Goal: Task Accomplishment & Management: Manage account settings

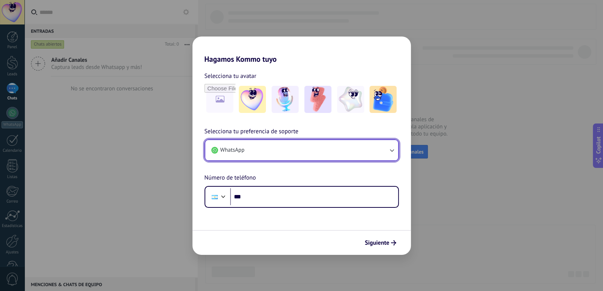
click at [323, 149] on button "WhatsApp" at bounding box center [301, 150] width 193 height 20
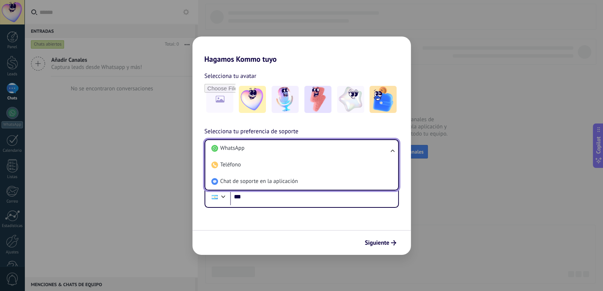
click at [323, 127] on div "Selecciona tu preferencia de soporte WhatsApp WhatsApp Teléfono Chat de soporte…" at bounding box center [301, 167] width 218 height 81
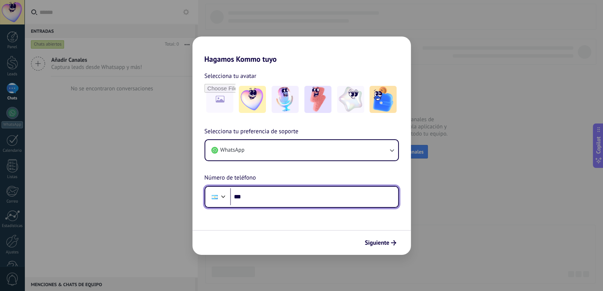
click at [265, 200] on input "***" at bounding box center [314, 196] width 168 height 17
paste input "**********"
type input "**********"
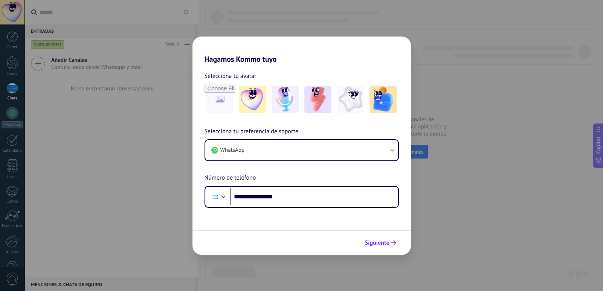
click at [386, 241] on span "Siguiente" at bounding box center [377, 242] width 24 height 5
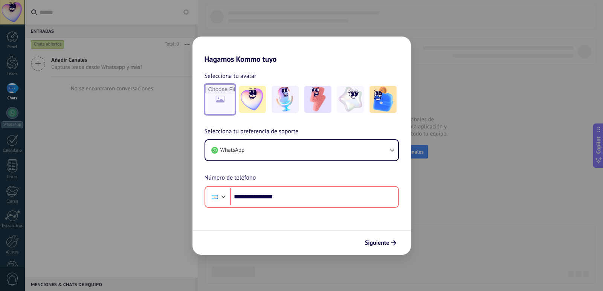
click at [227, 97] on input "file" at bounding box center [219, 99] width 29 height 29
type input "**********"
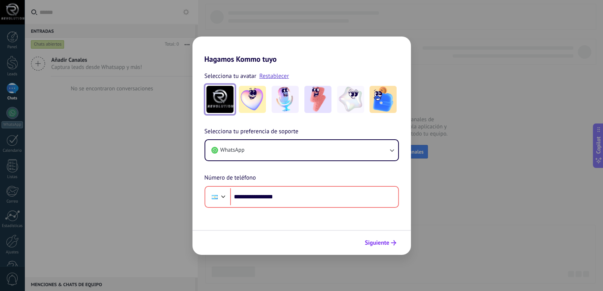
click at [372, 240] on span "Siguiente" at bounding box center [377, 242] width 24 height 5
click at [380, 241] on span "Siguiente" at bounding box center [377, 242] width 24 height 5
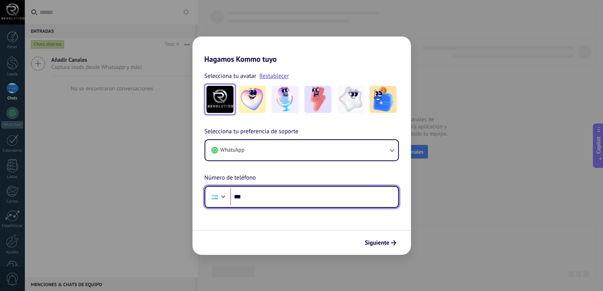
paste input "**********"
type input "**********"
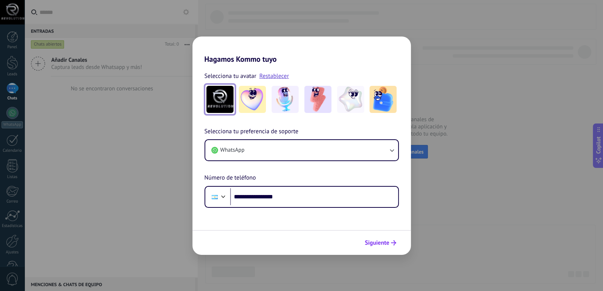
click at [381, 241] on span "Siguiente" at bounding box center [377, 242] width 24 height 5
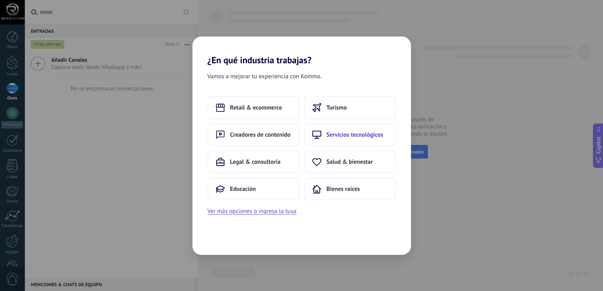
click at [363, 136] on span "Servicios tecnológicos" at bounding box center [354, 135] width 57 height 8
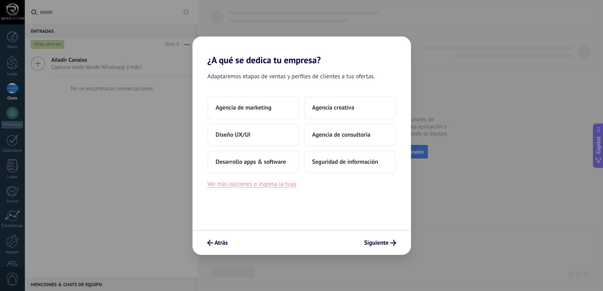
click at [256, 184] on button "Ver más opciones o ingresa la tuya" at bounding box center [251, 184] width 89 height 10
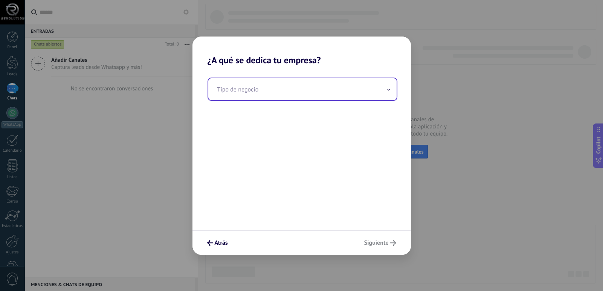
click at [277, 93] on input "text" at bounding box center [302, 89] width 188 height 22
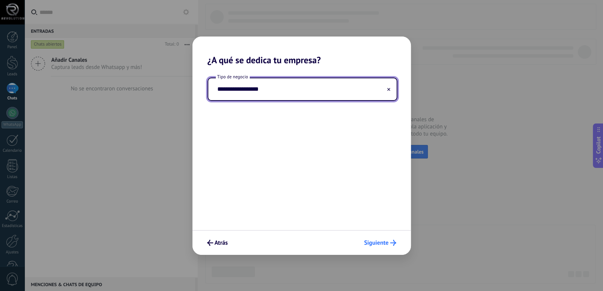
type input "**********"
click at [376, 240] on span "Siguiente" at bounding box center [376, 242] width 24 height 5
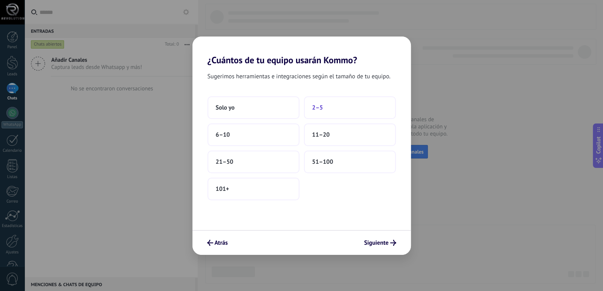
click at [331, 111] on button "2–5" at bounding box center [350, 107] width 92 height 23
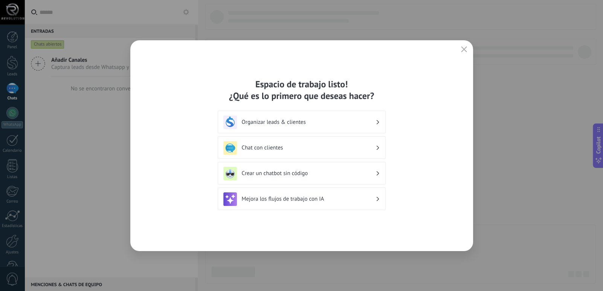
click at [294, 146] on h3 "Chat con clientes" at bounding box center [309, 147] width 134 height 7
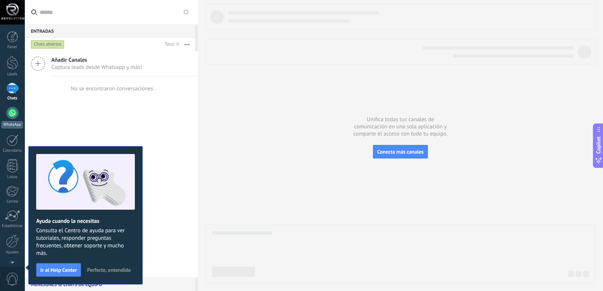
click at [14, 118] on div at bounding box center [12, 113] width 12 height 12
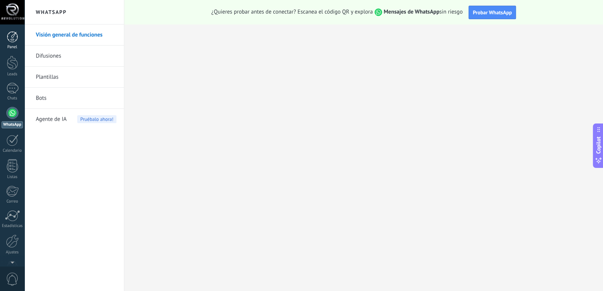
click at [13, 39] on div at bounding box center [12, 36] width 11 height 11
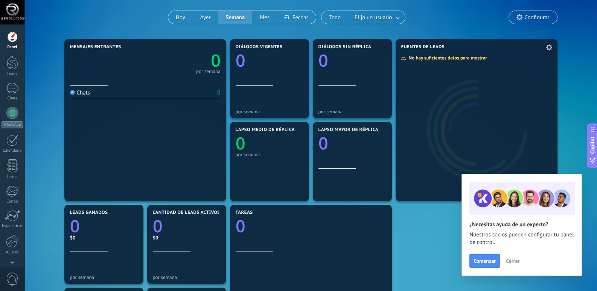
scroll to position [61, 0]
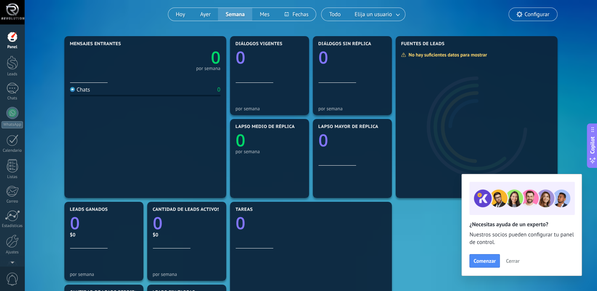
click at [515, 261] on span "Cerrar" at bounding box center [513, 260] width 14 height 5
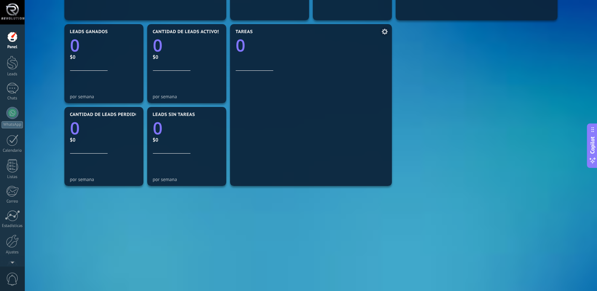
scroll to position [241, 0]
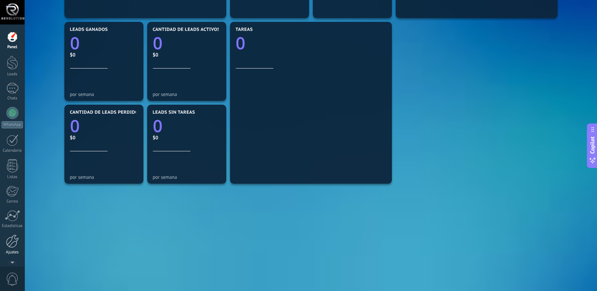
click at [15, 247] on div at bounding box center [12, 241] width 13 height 13
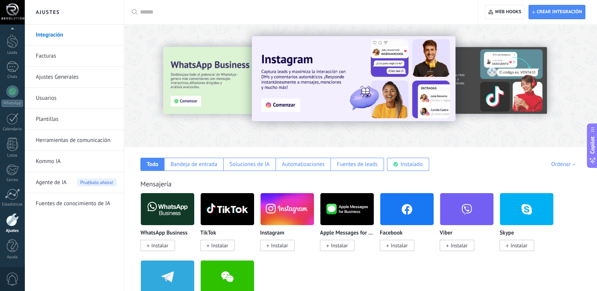
click at [61, 80] on link "Ajustes Generales" at bounding box center [76, 77] width 81 height 21
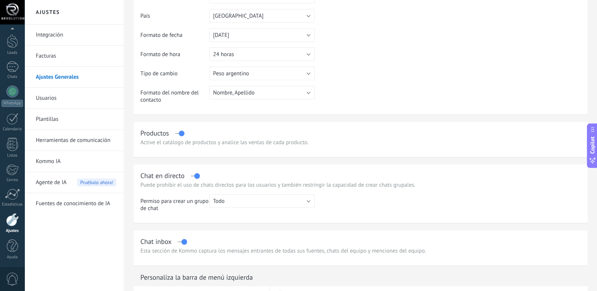
scroll to position [110, 0]
click at [297, 75] on button "Peso argentino" at bounding box center [261, 73] width 105 height 14
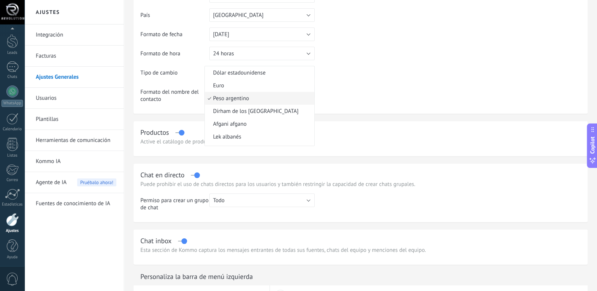
click at [399, 85] on table "Título ******* Dirección ******* La dirección puede tener solo números (0-9) y …" at bounding box center [360, 30] width 441 height 158
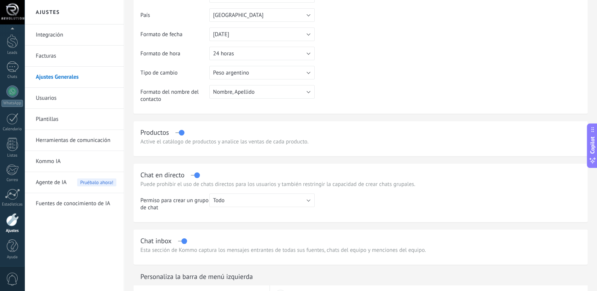
drag, startPoint x: 183, startPoint y: 134, endPoint x: 210, endPoint y: 130, distance: 27.3
click at [210, 130] on div "Productos" at bounding box center [360, 132] width 441 height 9
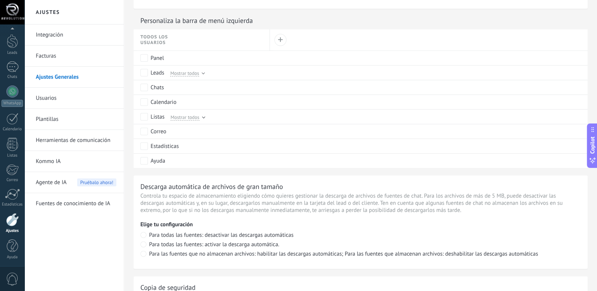
scroll to position [357, 0]
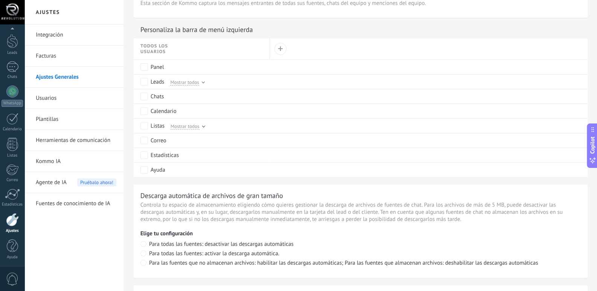
click at [56, 38] on link "Integración" at bounding box center [76, 34] width 81 height 21
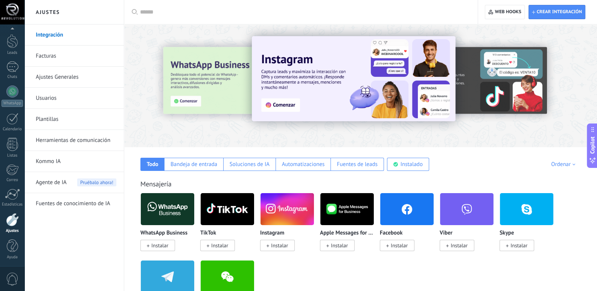
click at [273, 242] on span "Instalar" at bounding box center [279, 245] width 17 height 7
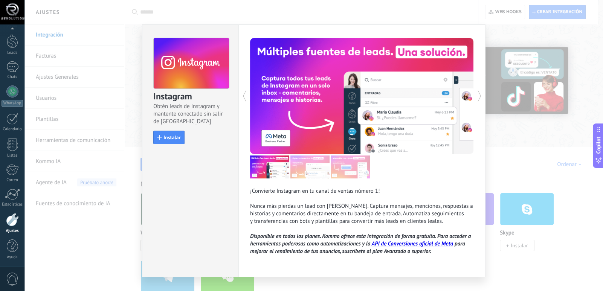
scroll to position [14, 0]
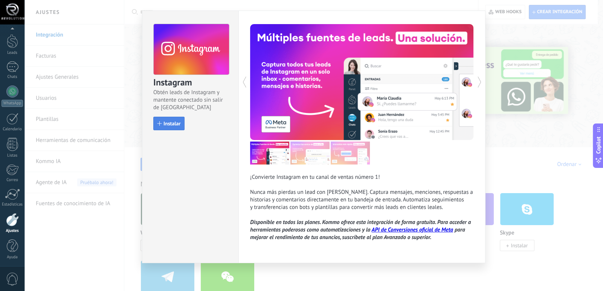
click at [166, 121] on span "Instalar" at bounding box center [171, 123] width 17 height 5
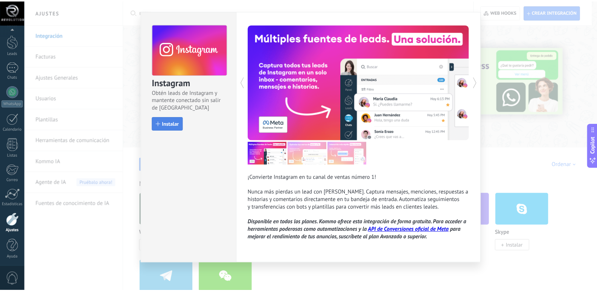
scroll to position [0, 0]
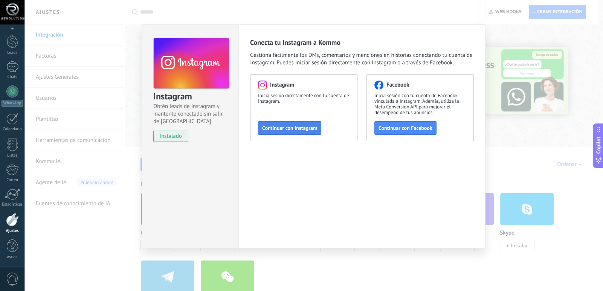
click at [302, 127] on span "Continuar con Instagram" at bounding box center [289, 127] width 55 height 5
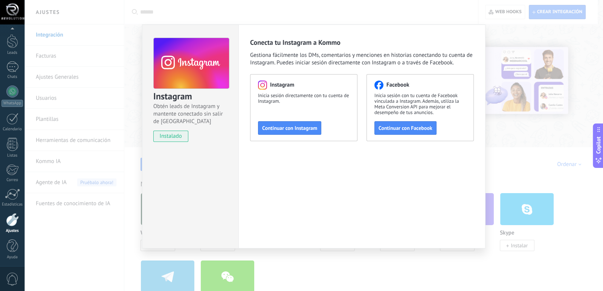
click at [294, 209] on div "Conecta tu Instagram a Kommo Gestiona fácilmente los DMs, comentarios y mencion…" at bounding box center [361, 136] width 247 height 224
click at [346, 18] on div "Instagram Obtén leads de Instagram y mantente conectado sin salir de Kommo inst…" at bounding box center [313, 145] width 578 height 291
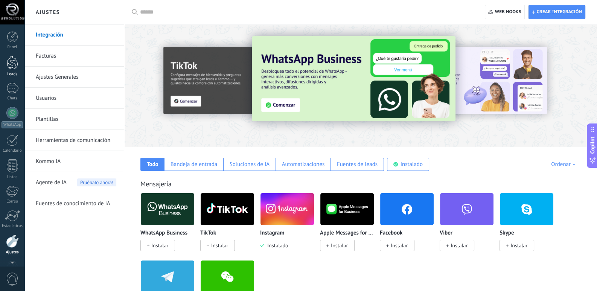
click at [12, 70] on link "Leads" at bounding box center [12, 66] width 24 height 21
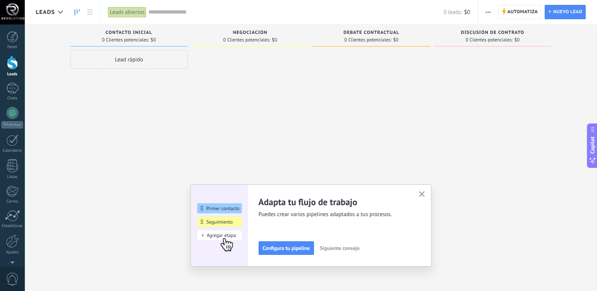
click at [125, 58] on div "Lead rápido" at bounding box center [128, 59] width 117 height 19
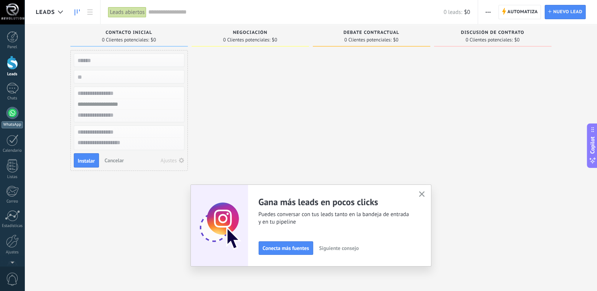
drag, startPoint x: 125, startPoint y: 220, endPoint x: 14, endPoint y: 119, distance: 149.3
click at [14, 119] on body ".abecls-1,.abecls-2{fill-rule:evenodd}.abecls-2{fill:#fff} .abhcls-1{fill:none}…" at bounding box center [298, 145] width 597 height 291
click at [14, 119] on link "WhatsApp" at bounding box center [12, 117] width 24 height 21
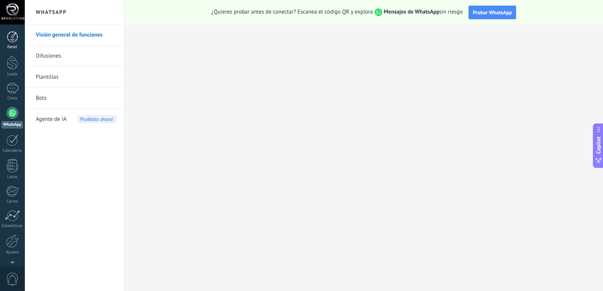
click at [13, 41] on div at bounding box center [12, 36] width 11 height 11
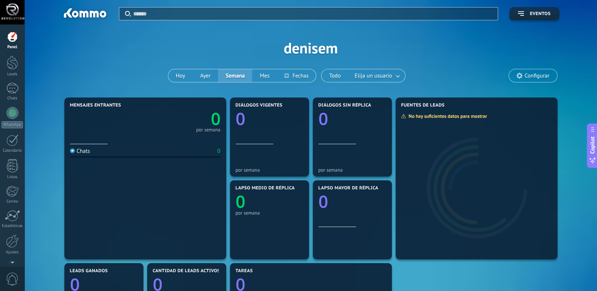
click at [14, 12] on div at bounding box center [12, 12] width 24 height 24
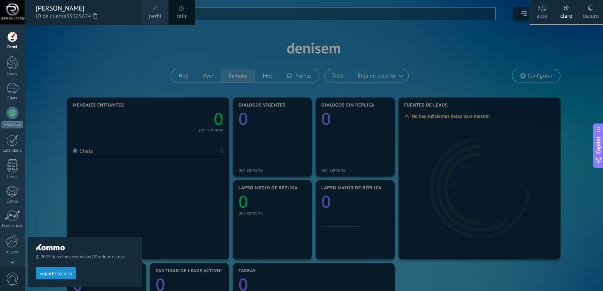
click at [183, 17] on link "salir" at bounding box center [181, 16] width 10 height 8
